Goal: Information Seeking & Learning: Learn about a topic

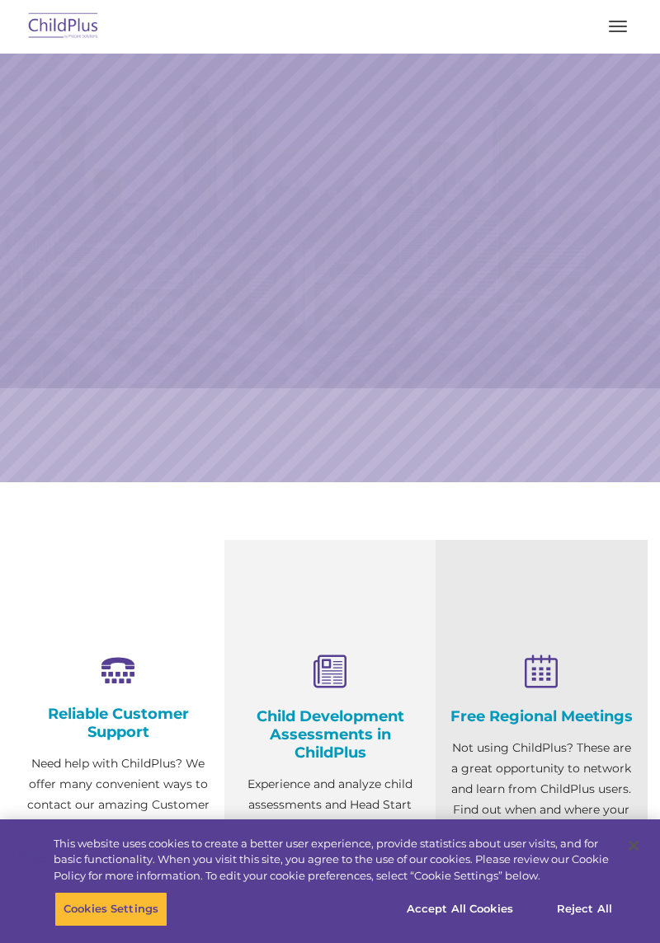
select select "MEDIUM"
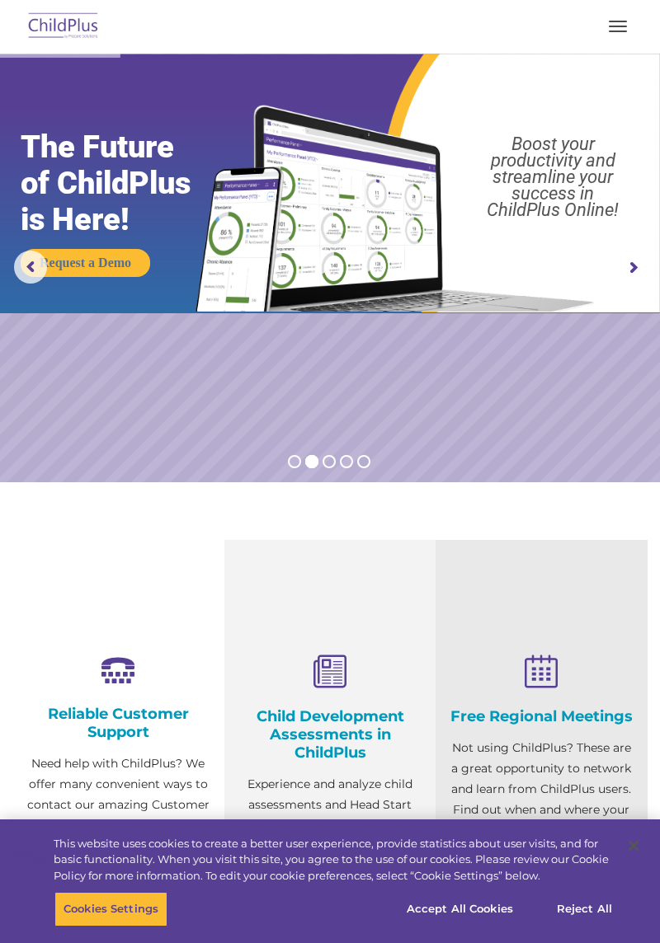
click at [618, 31] on span "button" at bounding box center [618, 32] width 18 height 2
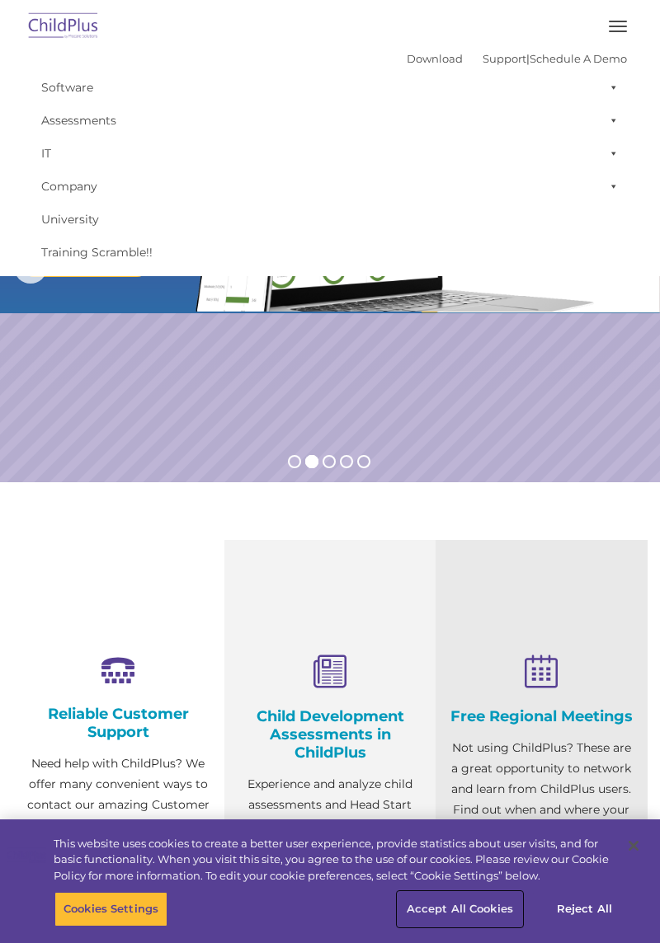
click at [463, 908] on button "Accept All Cookies" at bounding box center [459, 909] width 125 height 35
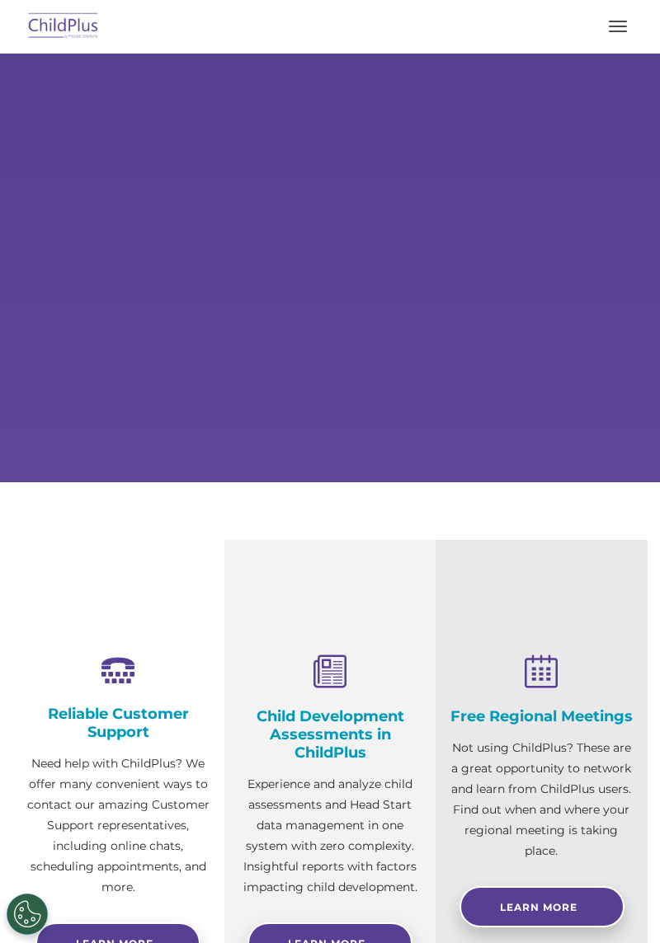
select select "MEDIUM"
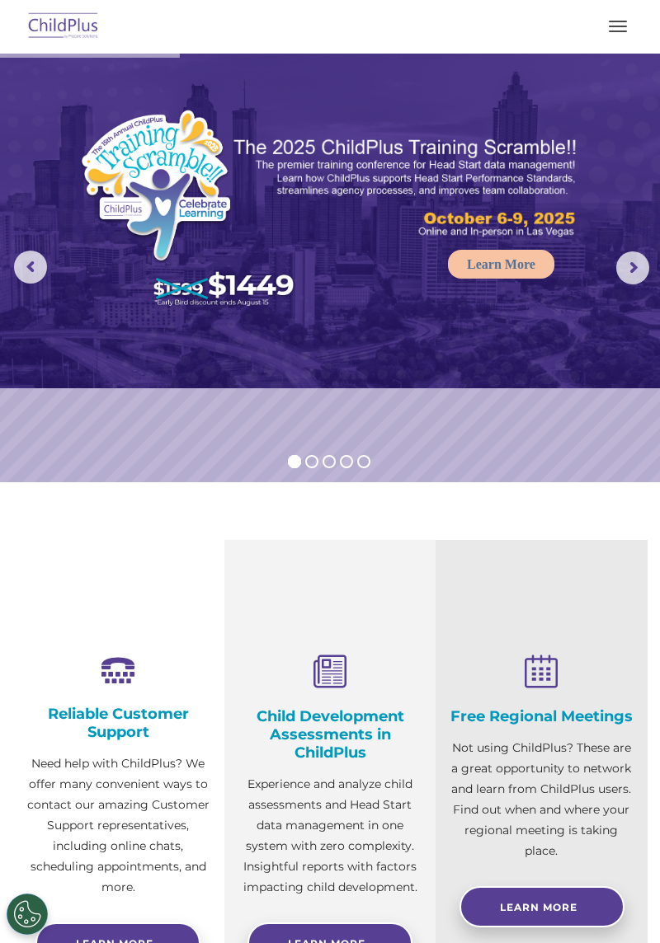
click at [26, 36] on img at bounding box center [64, 26] width 78 height 39
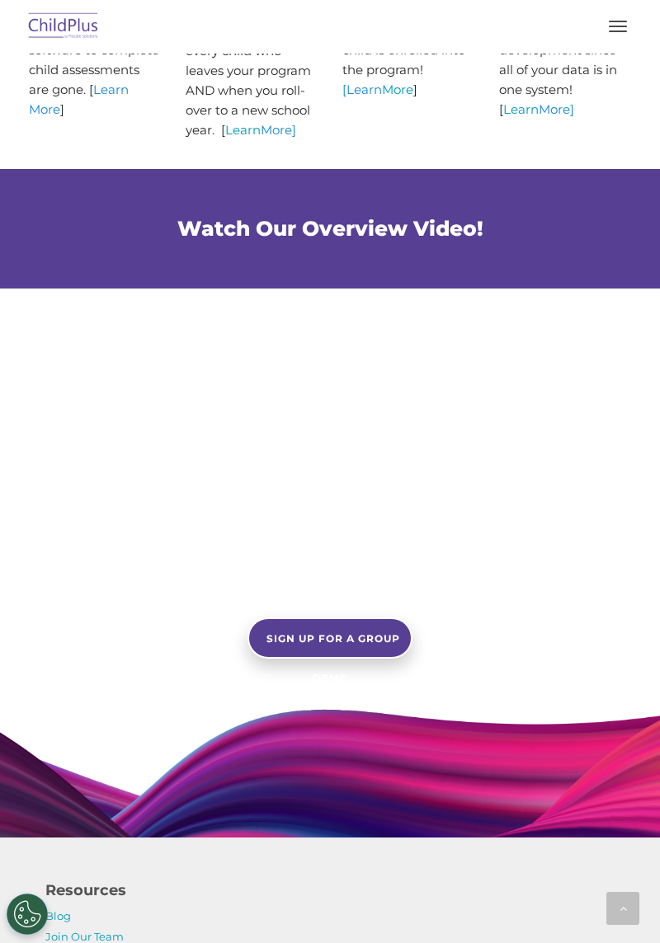
scroll to position [1108, 0]
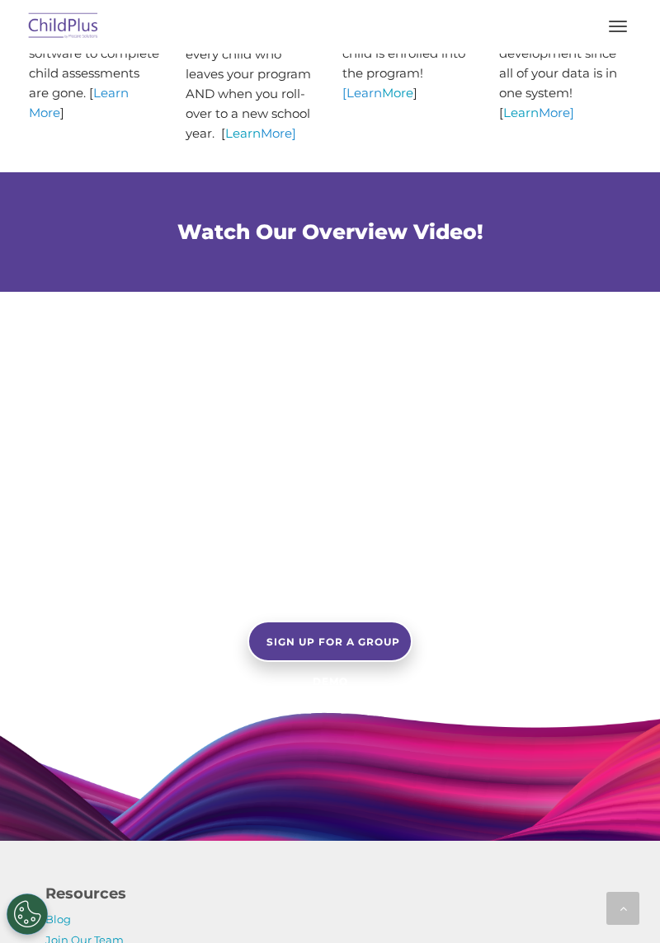
click at [618, 26] on span "button" at bounding box center [618, 27] width 18 height 2
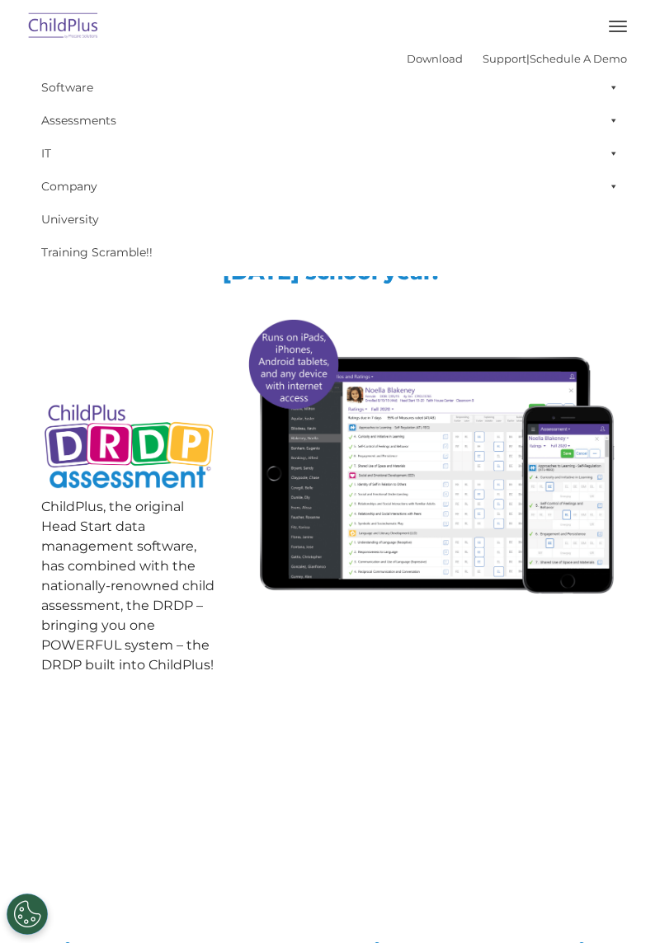
scroll to position [0, 0]
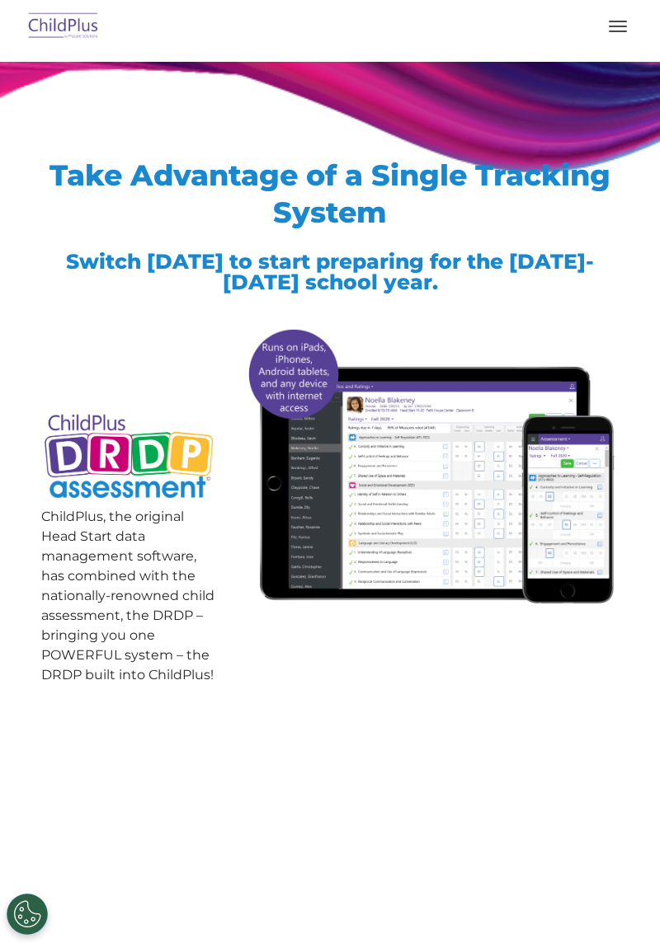
click at [617, 29] on button "button" at bounding box center [617, 26] width 35 height 26
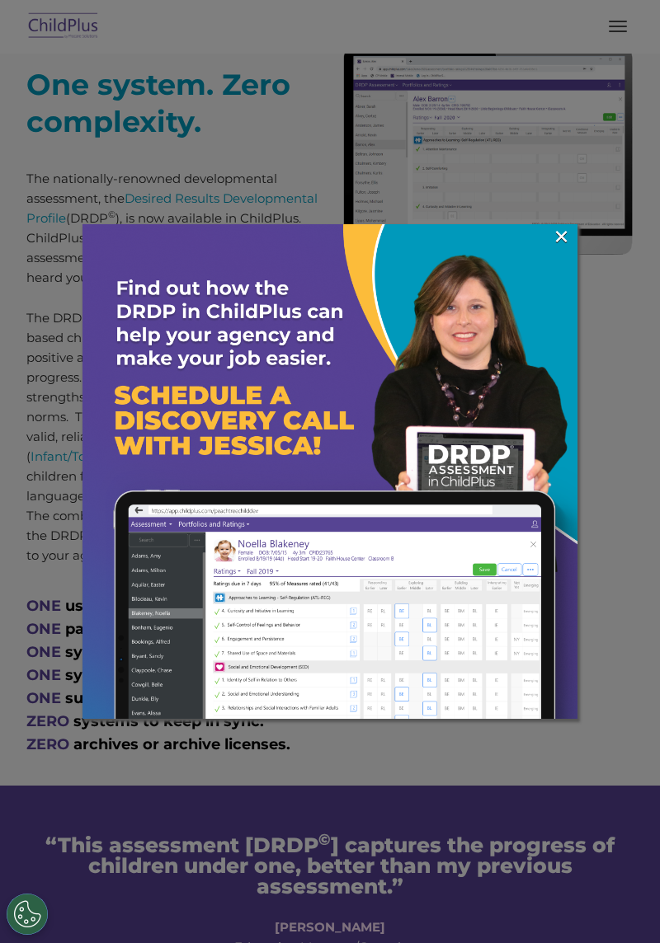
scroll to position [708, 0]
click at [557, 239] on link "×" at bounding box center [561, 236] width 19 height 16
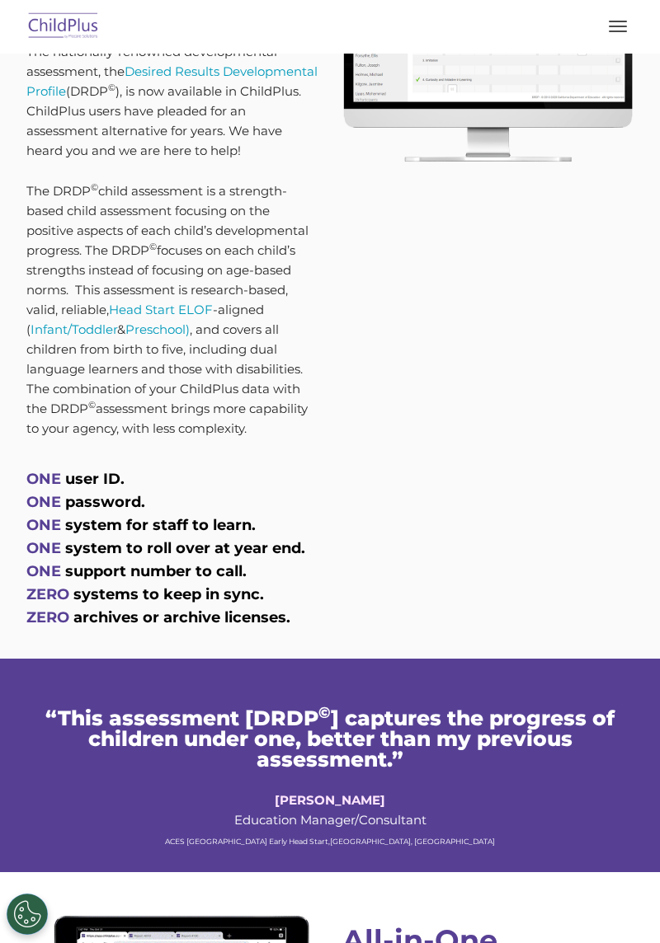
scroll to position [834, 0]
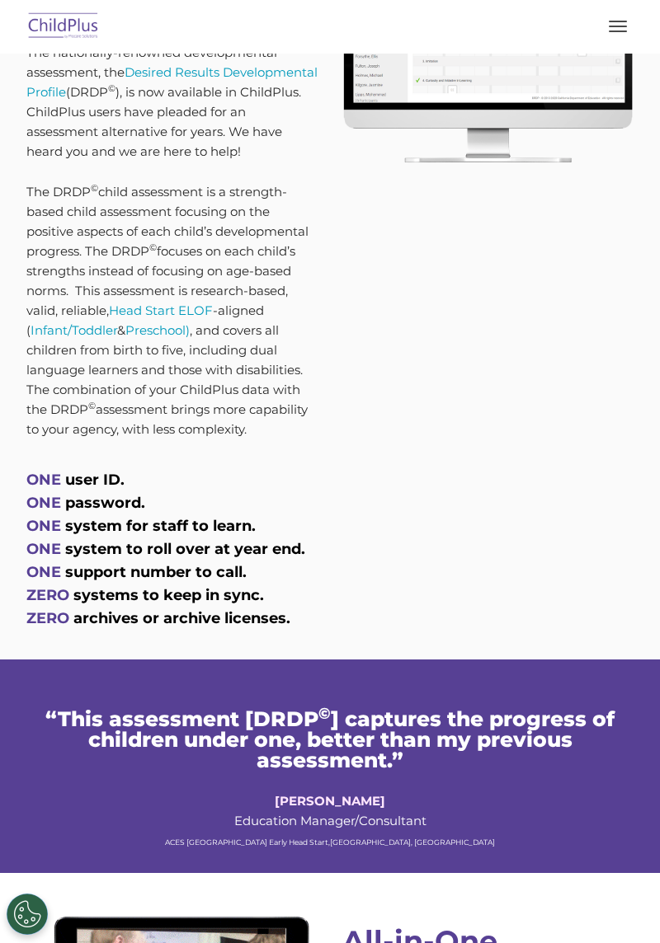
click at [54, 482] on span "ONE" at bounding box center [43, 480] width 35 height 18
click at [92, 487] on h4 "ONE user ID. ONE password. ONE system for staff to learn. ONE system to roll ov…" at bounding box center [172, 549] width 292 height 162
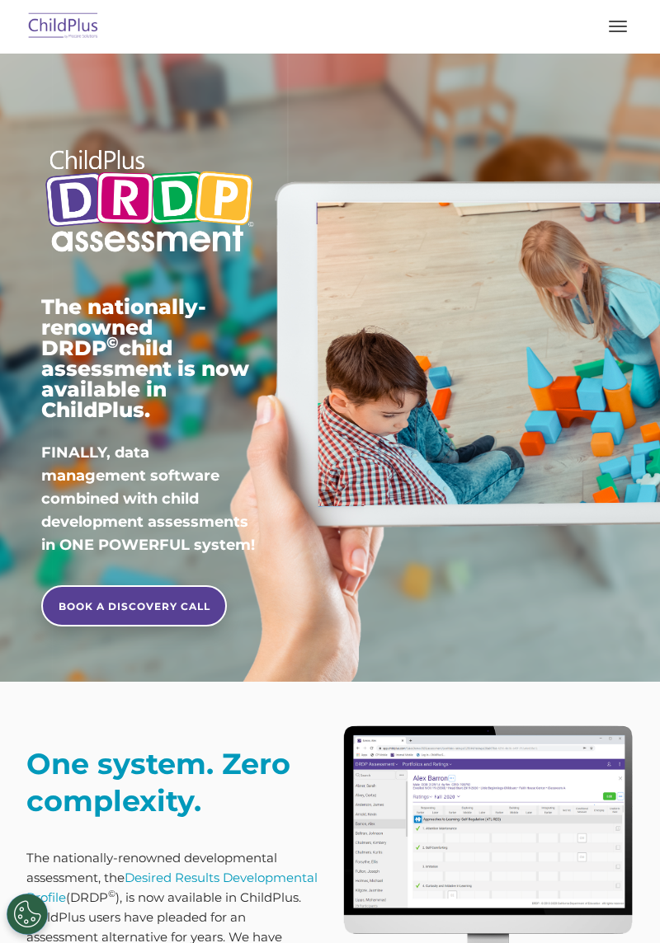
scroll to position [0, 0]
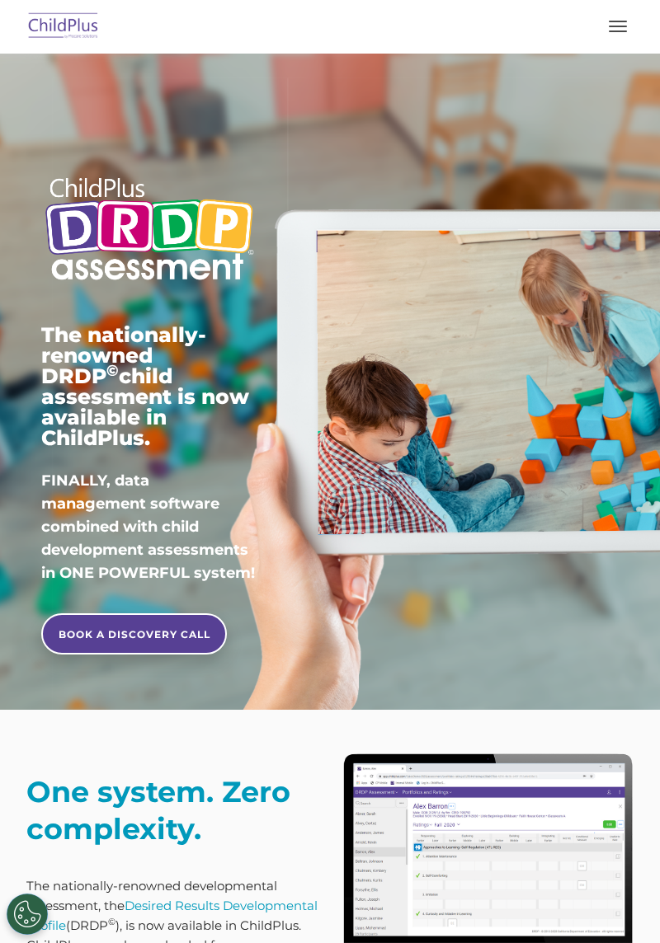
click at [623, 28] on button "button" at bounding box center [617, 26] width 35 height 26
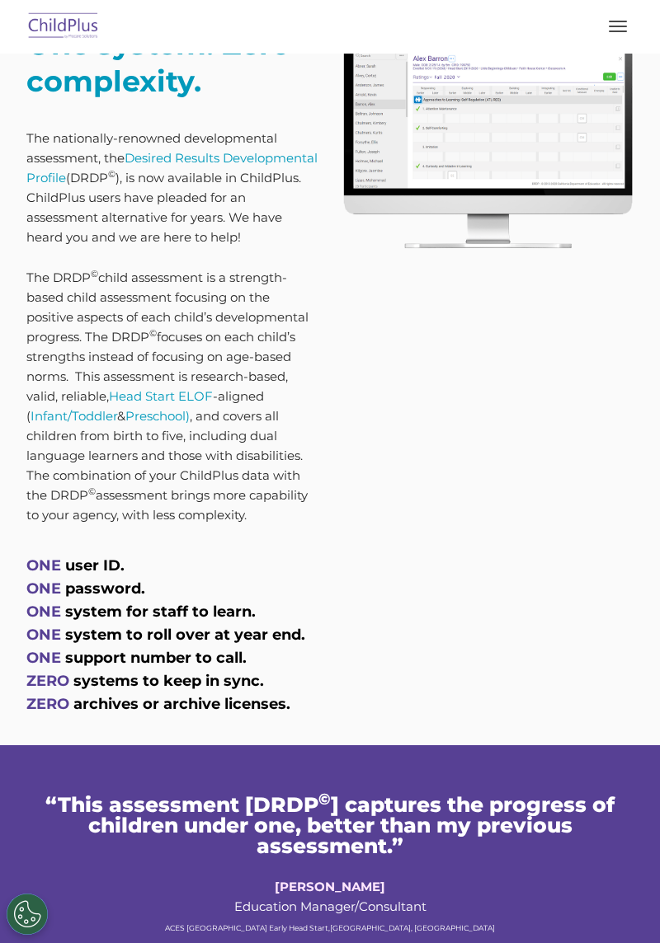
scroll to position [750, 0]
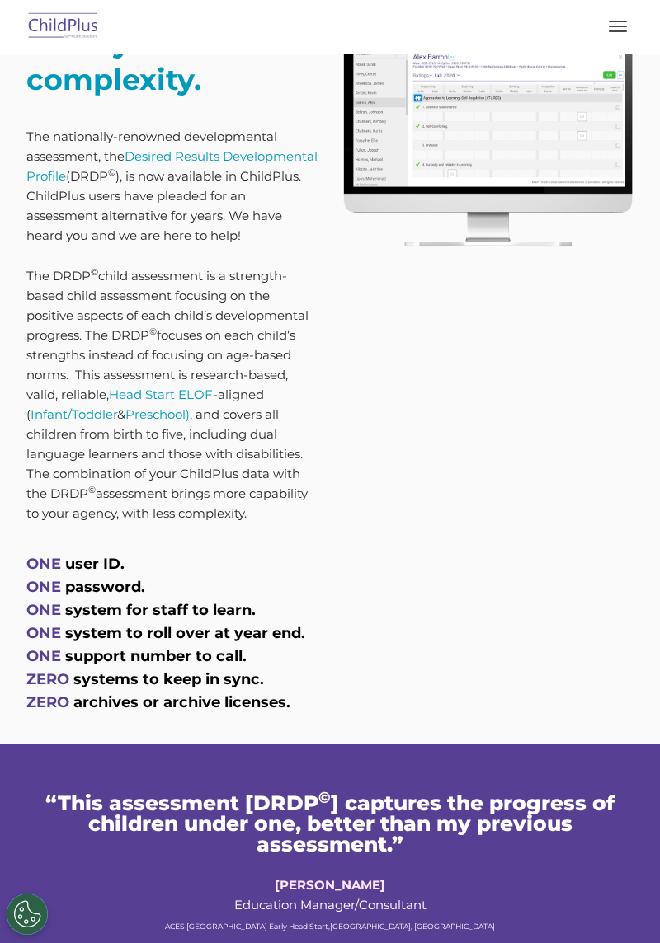
click at [87, 576] on h4 "ONE user ID. ONE password. ONE system for staff to learn. ONE system to roll ov…" at bounding box center [172, 633] width 292 height 162
click at [98, 601] on span "system for staff to learn." at bounding box center [160, 610] width 190 height 18
click at [104, 628] on span "system to roll over at year end." at bounding box center [185, 633] width 240 height 18
click at [89, 603] on span "system for staff to learn." at bounding box center [160, 610] width 190 height 18
click at [74, 590] on span "password." at bounding box center [105, 587] width 80 height 18
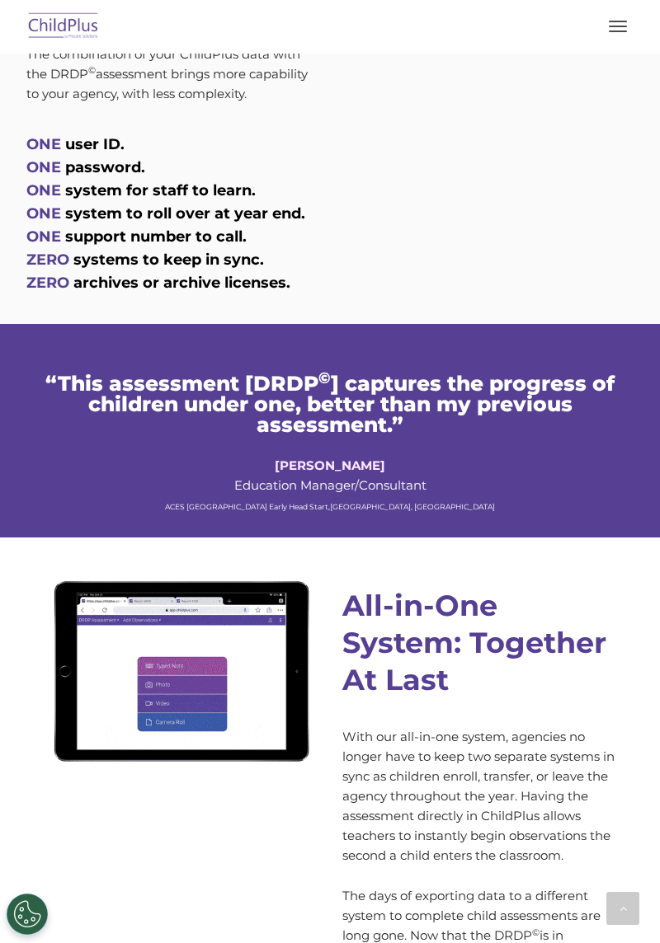
scroll to position [1170, 0]
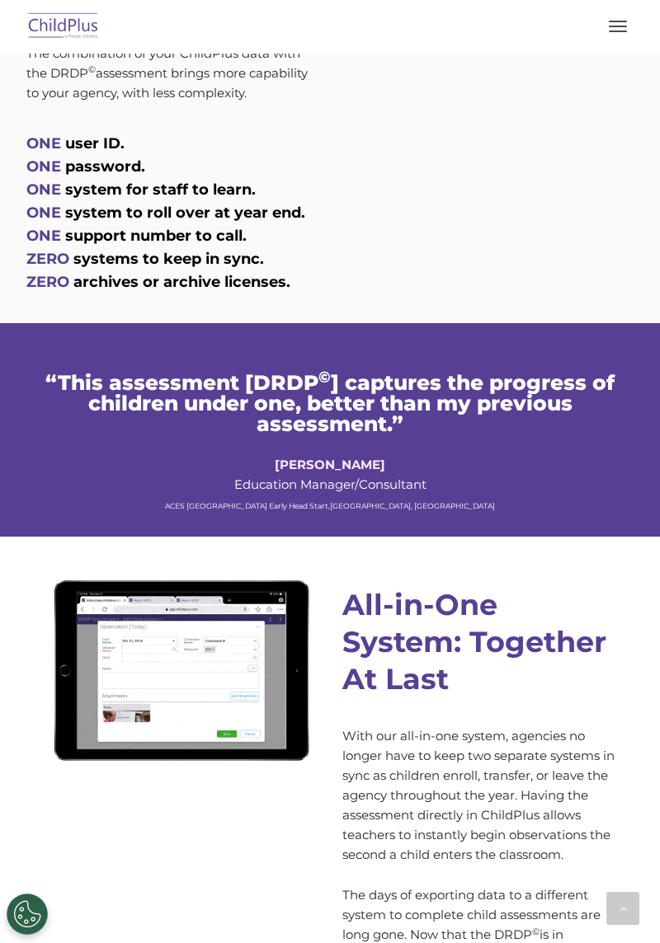
click at [539, 636] on strong "All-in-One System: Together At Last" at bounding box center [474, 642] width 264 height 110
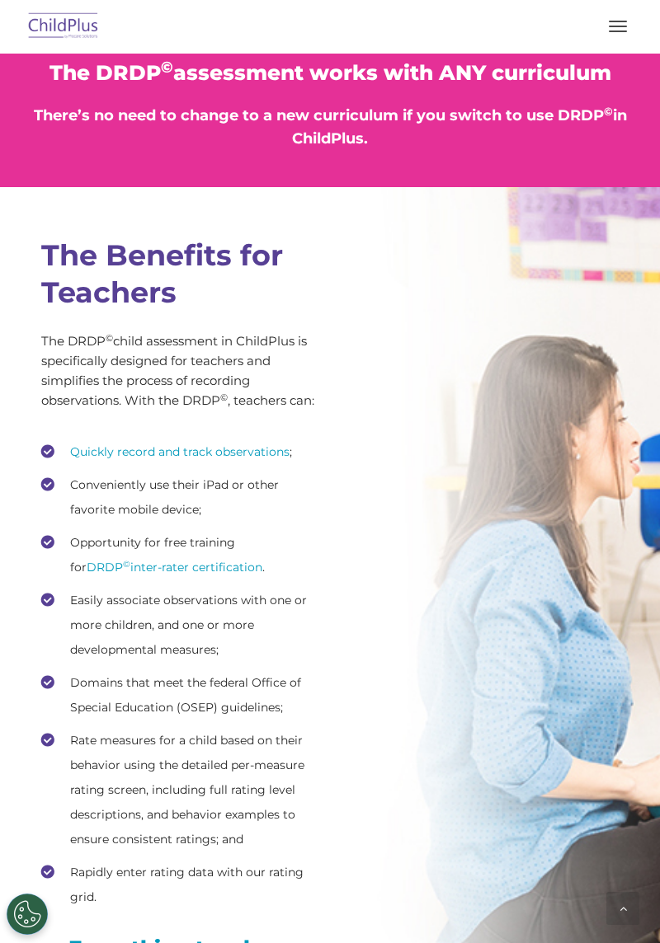
scroll to position [2499, 0]
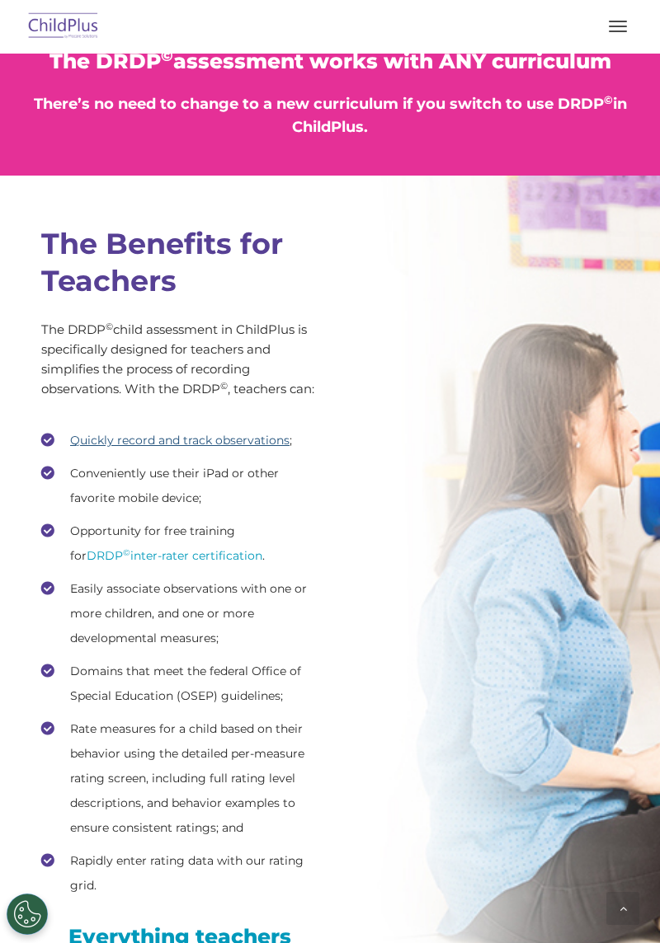
click at [242, 435] on link "Quickly record and track observations" at bounding box center [179, 440] width 219 height 15
